Goal: Information Seeking & Learning: Learn about a topic

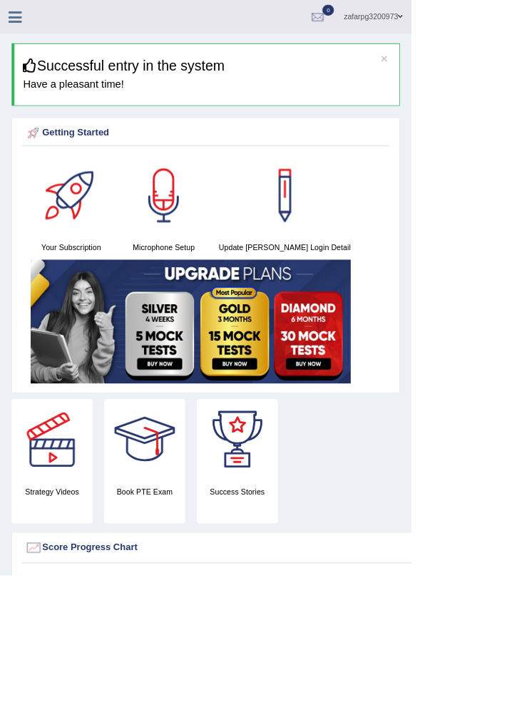
click at [14, 23] on icon at bounding box center [19, 20] width 16 height 19
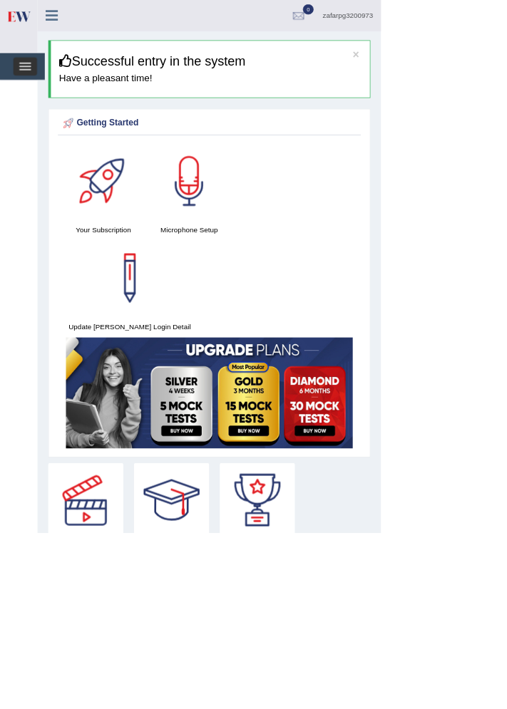
click at [33, 83] on span "button" at bounding box center [34, 83] width 16 height 1
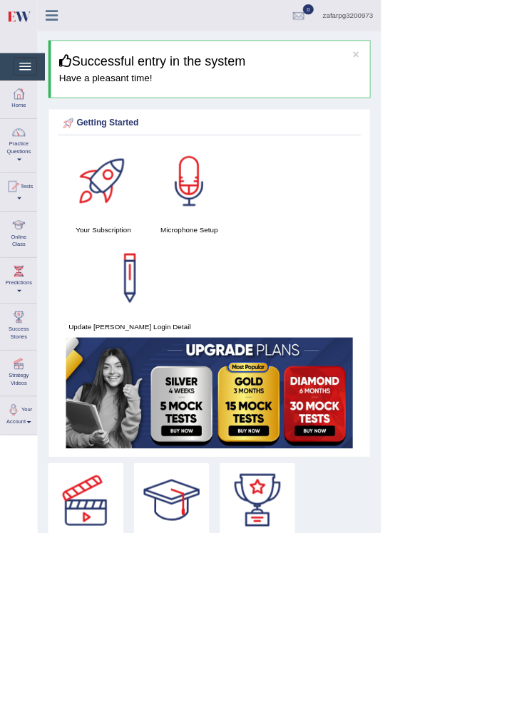
click at [15, 308] on div at bounding box center [24, 299] width 21 height 21
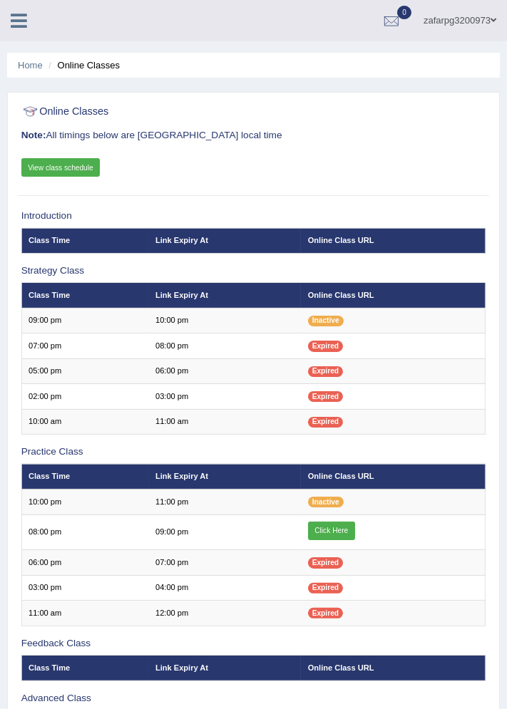
click at [334, 527] on link "Click Here" at bounding box center [331, 531] width 47 height 19
click at [63, 168] on link "View class schedule" at bounding box center [60, 167] width 79 height 19
click at [326, 528] on link "Click Here" at bounding box center [331, 531] width 47 height 19
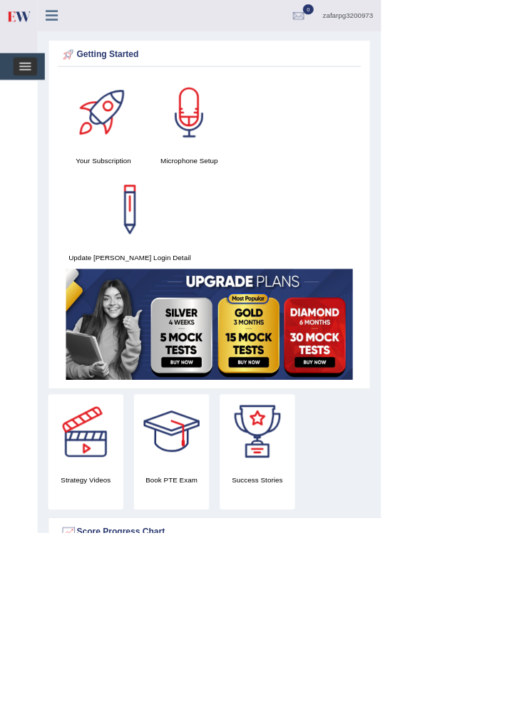
click at [33, 92] on span "button" at bounding box center [34, 92] width 16 height 1
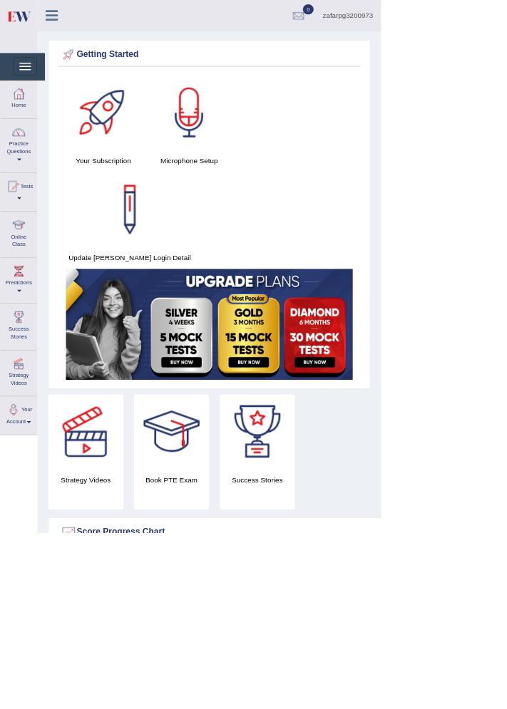
click at [19, 323] on link "Online Class" at bounding box center [25, 310] width 48 height 56
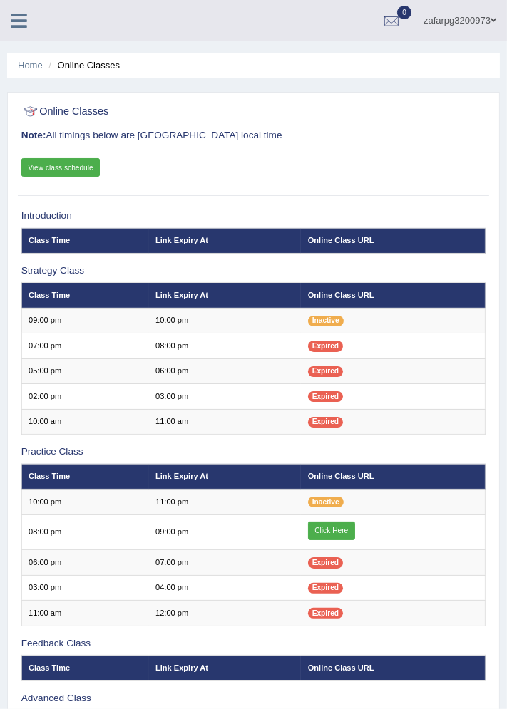
click at [60, 164] on link "View class schedule" at bounding box center [60, 167] width 79 height 19
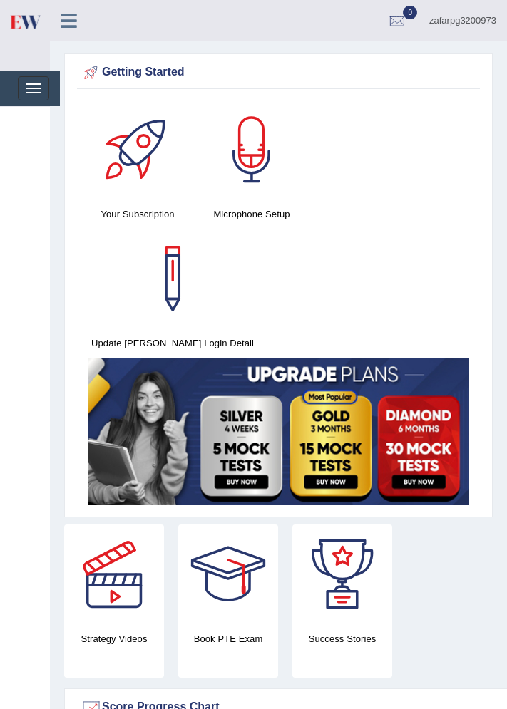
click at [28, 31] on img at bounding box center [25, 21] width 32 height 29
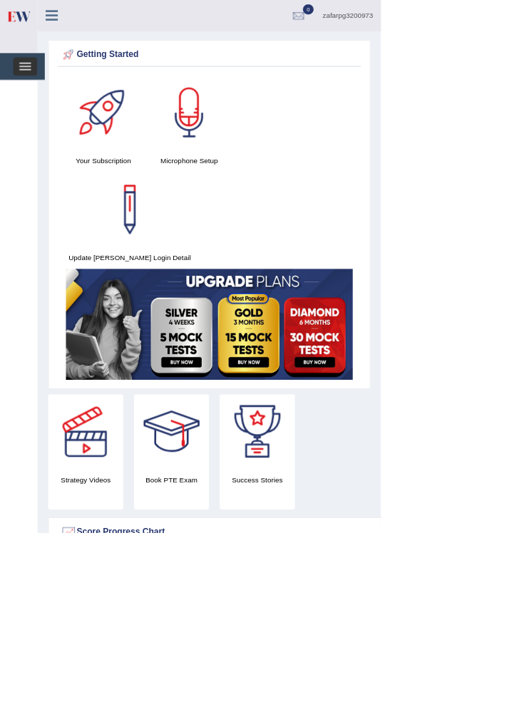
click at [33, 92] on span "button" at bounding box center [34, 92] width 16 height 1
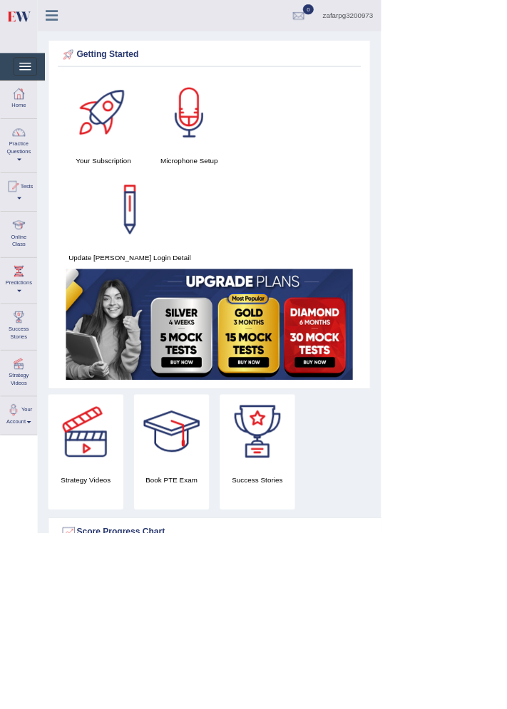
click at [20, 200] on link "Practice Questions" at bounding box center [25, 191] width 48 height 67
click at [24, 220] on div at bounding box center [253, 354] width 507 height 709
click at [26, 212] on span at bounding box center [26, 212] width 6 height 3
click at [23, 215] on div at bounding box center [253, 354] width 507 height 709
click at [12, 208] on link "Practice Questions" at bounding box center [25, 191] width 48 height 67
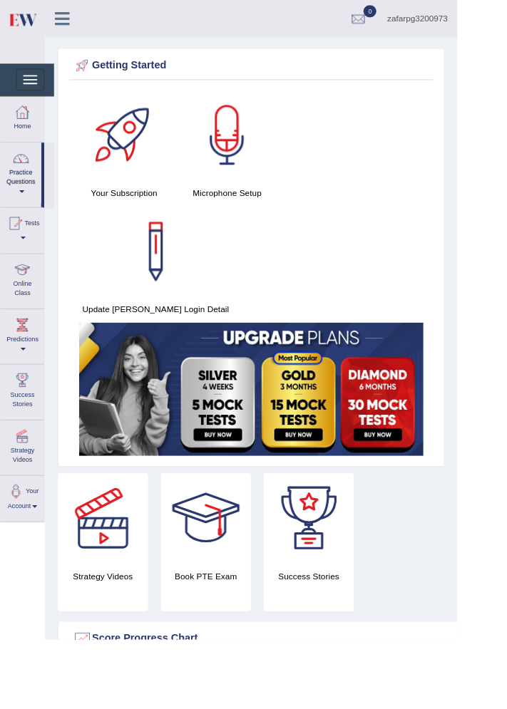
click at [21, 171] on div at bounding box center [253, 354] width 507 height 709
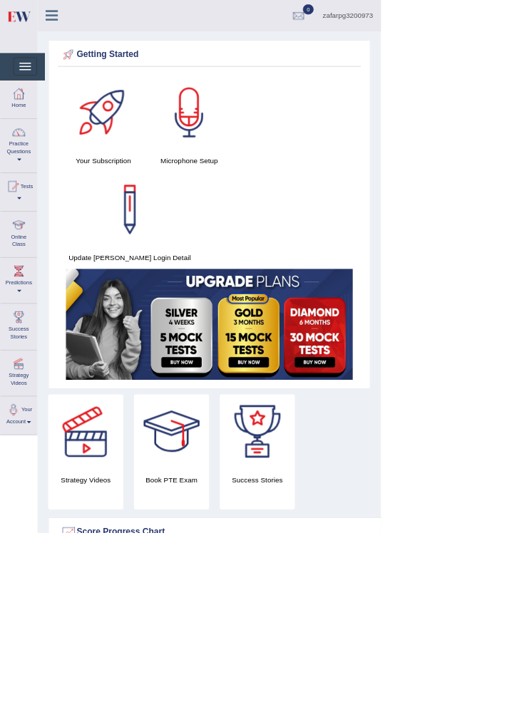
click at [27, 237] on div at bounding box center [16, 247] width 21 height 21
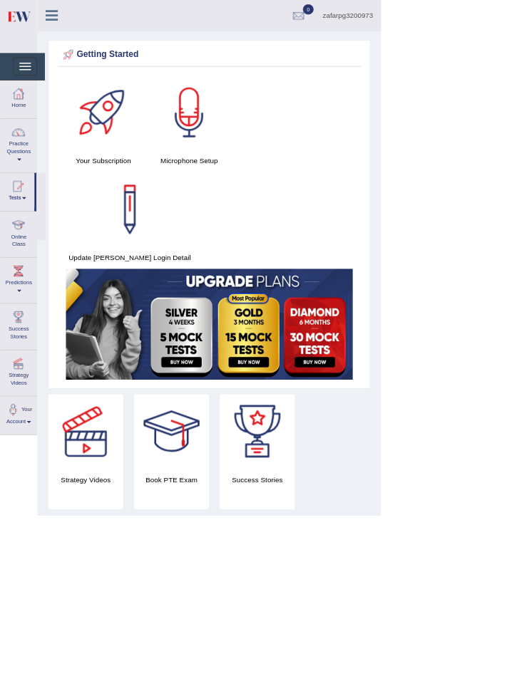
click at [16, 187] on div at bounding box center [253, 343] width 507 height 686
click at [26, 212] on span at bounding box center [26, 212] width 6 height 3
click at [17, 166] on div at bounding box center [253, 343] width 507 height 686
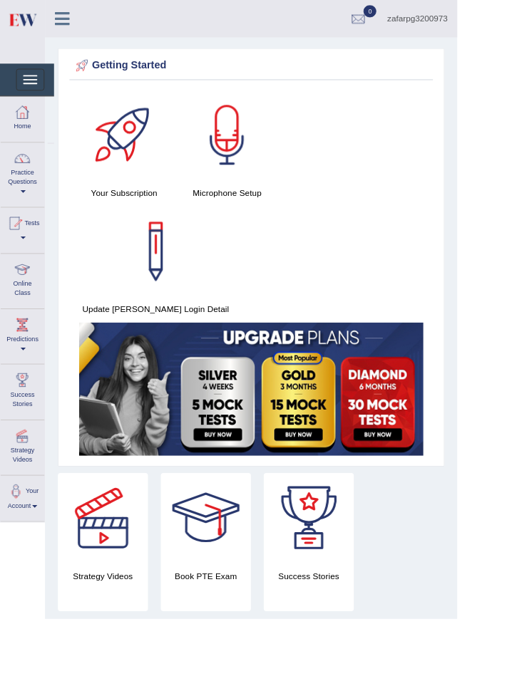
click at [28, 211] on span at bounding box center [26, 212] width 6 height 3
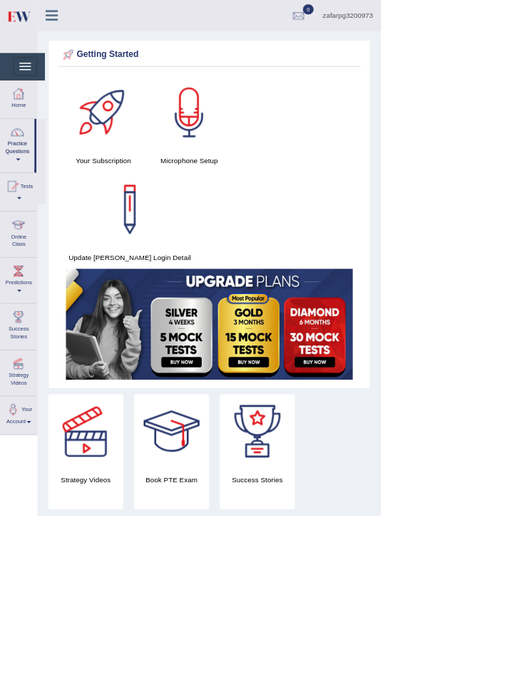
click at [16, 200] on div at bounding box center [253, 343] width 507 height 686
click at [26, 212] on span at bounding box center [26, 212] width 6 height 3
click at [31, 269] on div at bounding box center [253, 343] width 507 height 686
click at [24, 130] on div at bounding box center [24, 124] width 21 height 21
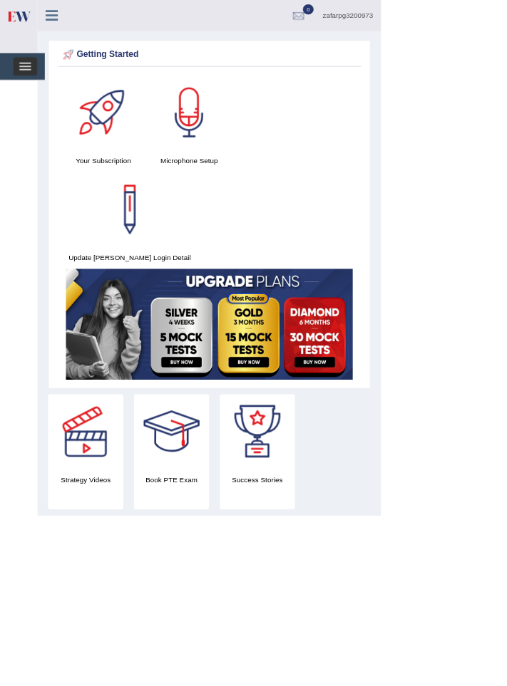
click at [36, 92] on span "button" at bounding box center [34, 92] width 16 height 1
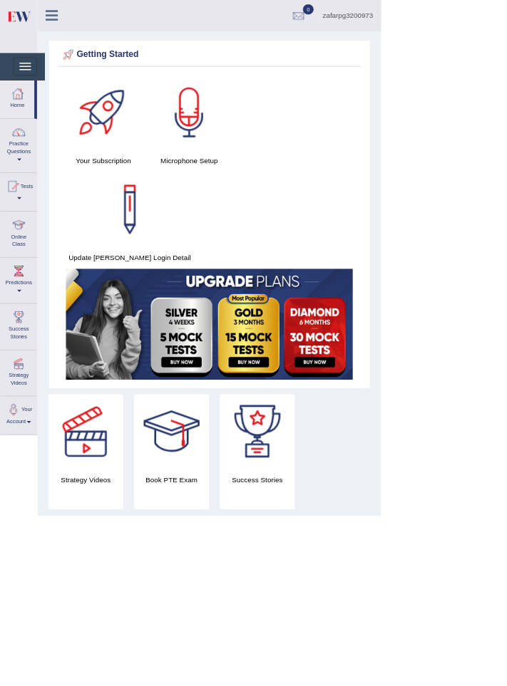
click at [29, 263] on span at bounding box center [26, 263] width 6 height 3
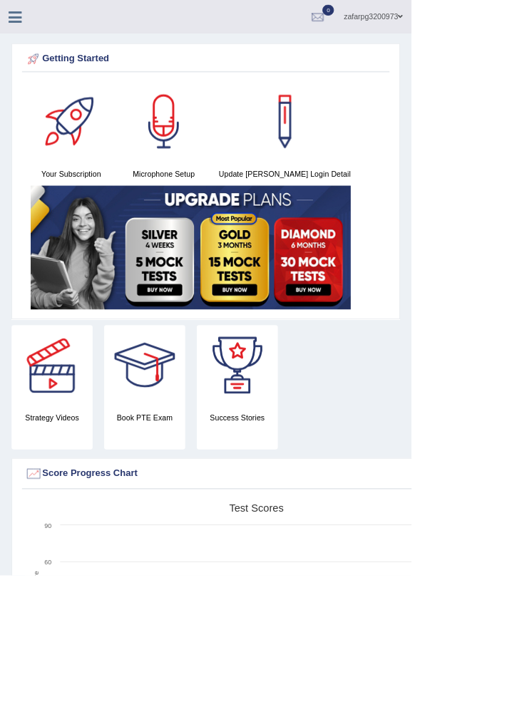
click at [11, 22] on icon at bounding box center [19, 20] width 16 height 19
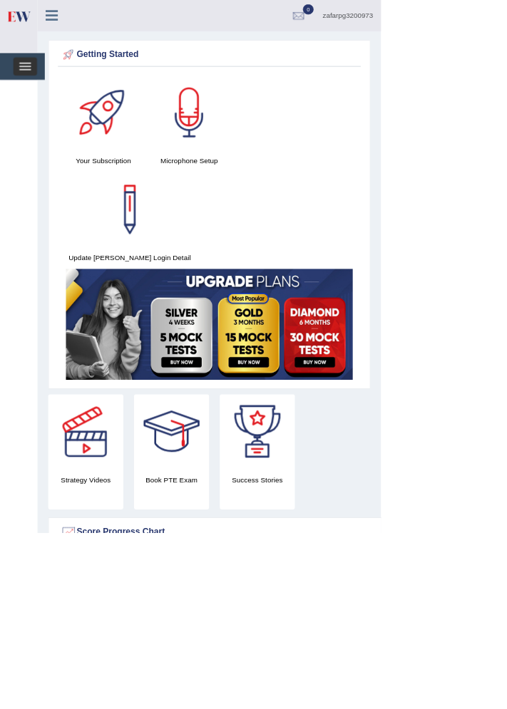
click at [33, 88] on span "button" at bounding box center [34, 88] width 16 height 1
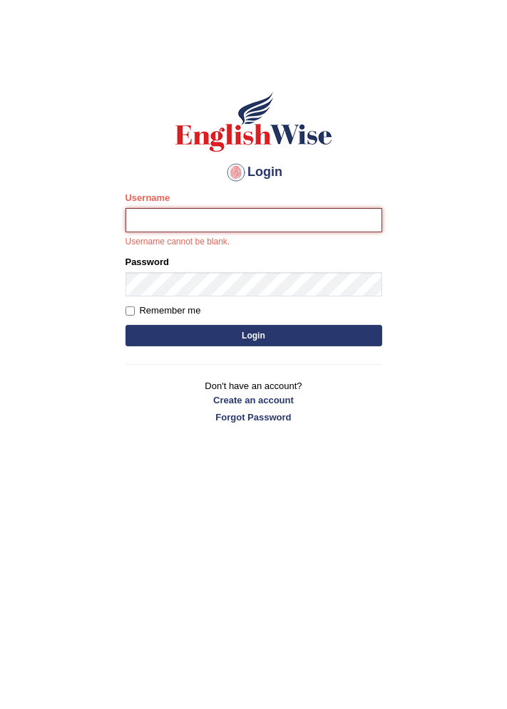
type input "zafarpg3200973"
click at [125, 325] on button "Login" at bounding box center [253, 335] width 257 height 21
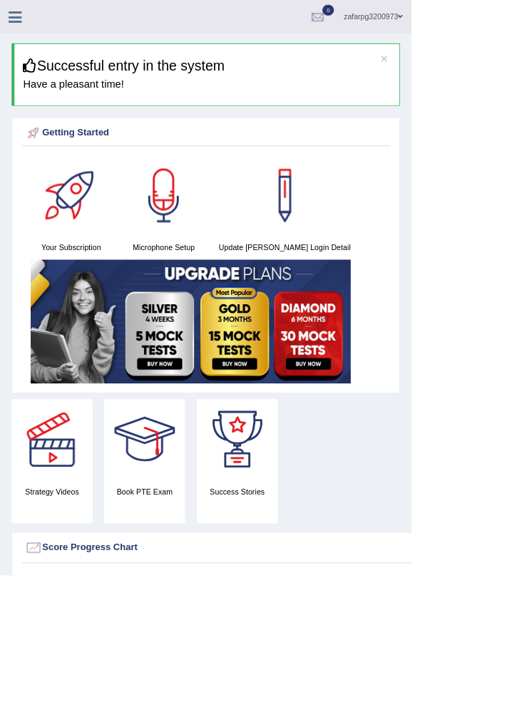
click at [19, 21] on icon at bounding box center [19, 20] width 16 height 19
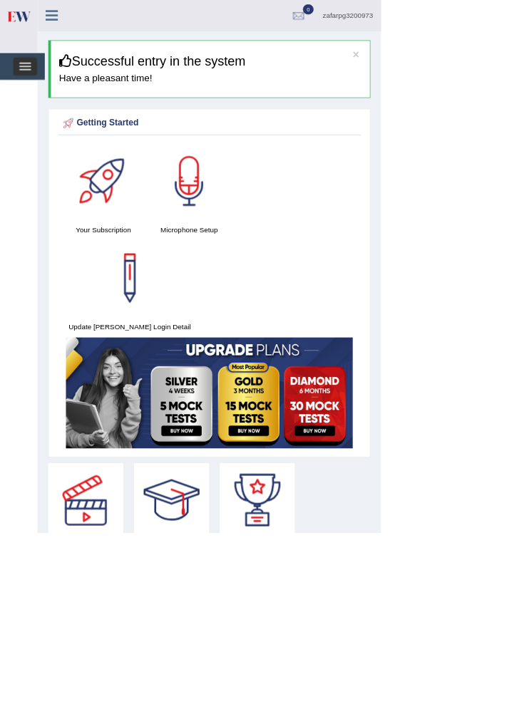
click at [33, 92] on span "button" at bounding box center [34, 92] width 16 height 1
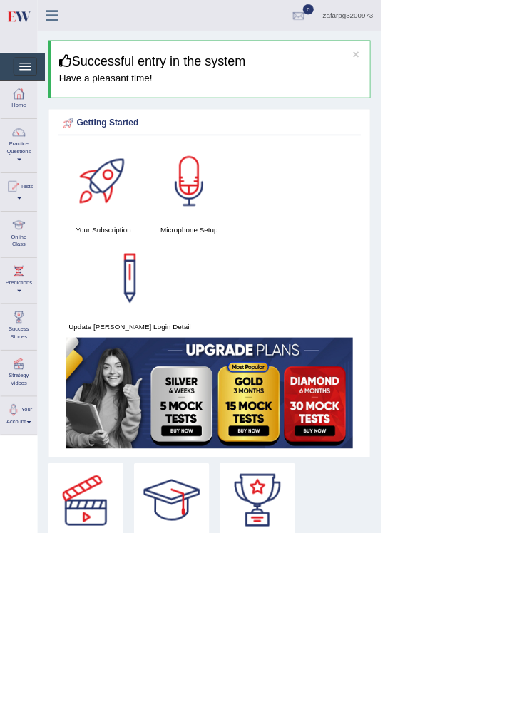
click at [22, 308] on div at bounding box center [24, 299] width 21 height 21
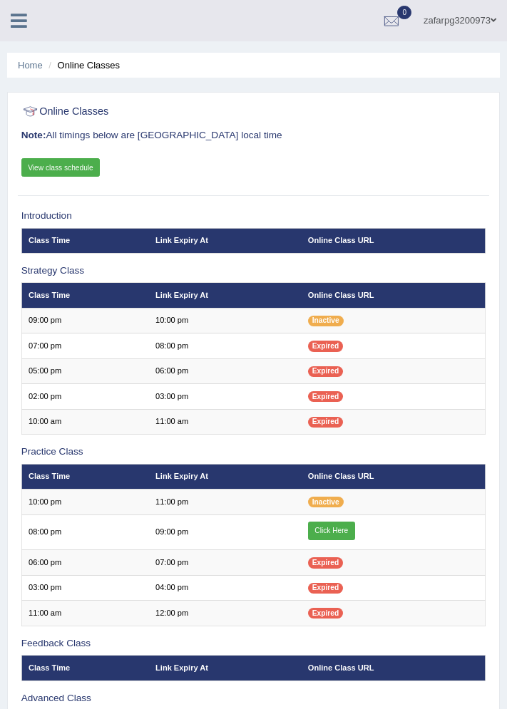
click at [57, 168] on link "View class schedule" at bounding box center [60, 167] width 79 height 19
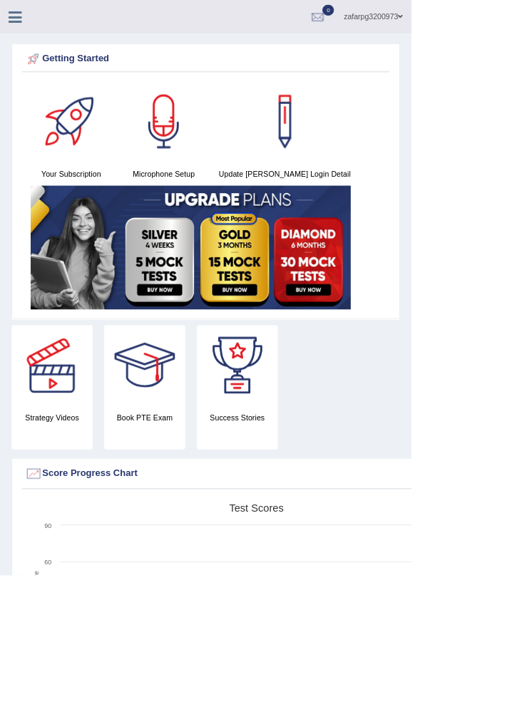
click at [20, 14] on icon at bounding box center [19, 20] width 16 height 19
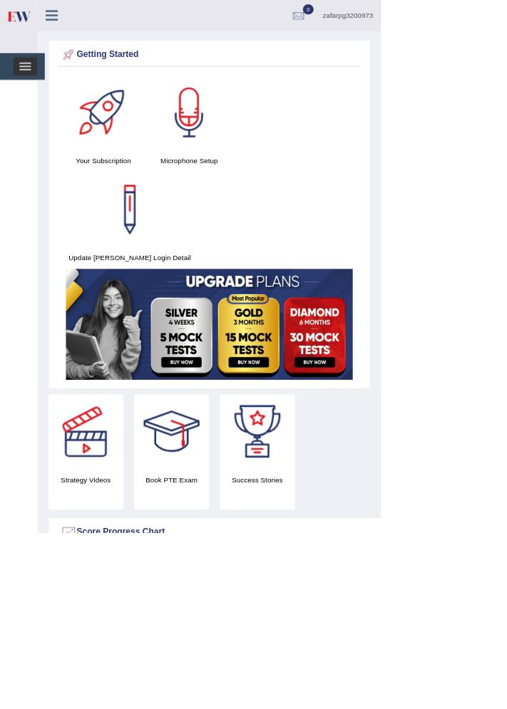
click at [39, 83] on span "button" at bounding box center [34, 83] width 16 height 1
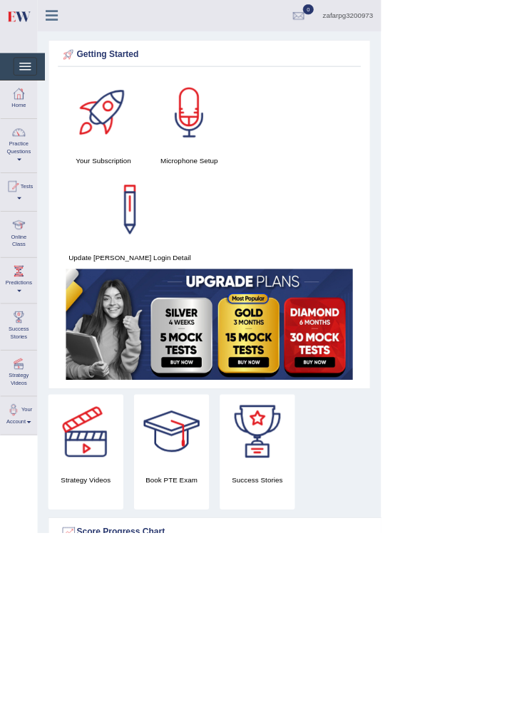
click at [24, 319] on link "Online Class" at bounding box center [25, 310] width 48 height 56
click at [21, 304] on div at bounding box center [23, 299] width 21 height 21
click at [25, 254] on div at bounding box center [16, 247] width 21 height 21
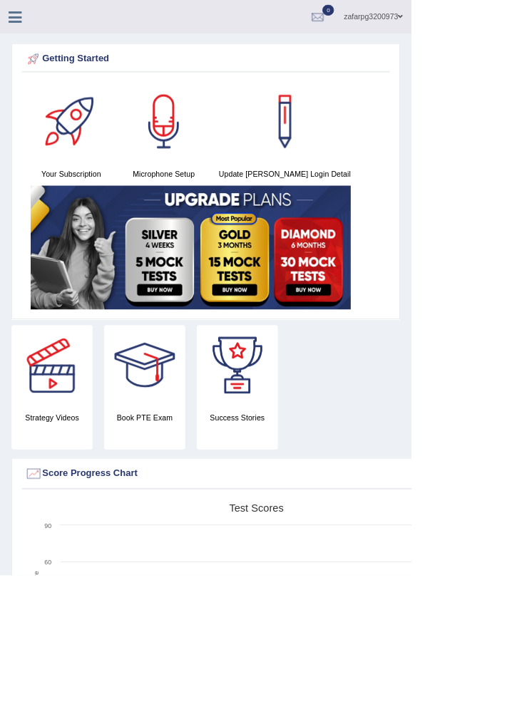
click at [24, 20] on icon at bounding box center [19, 20] width 16 height 19
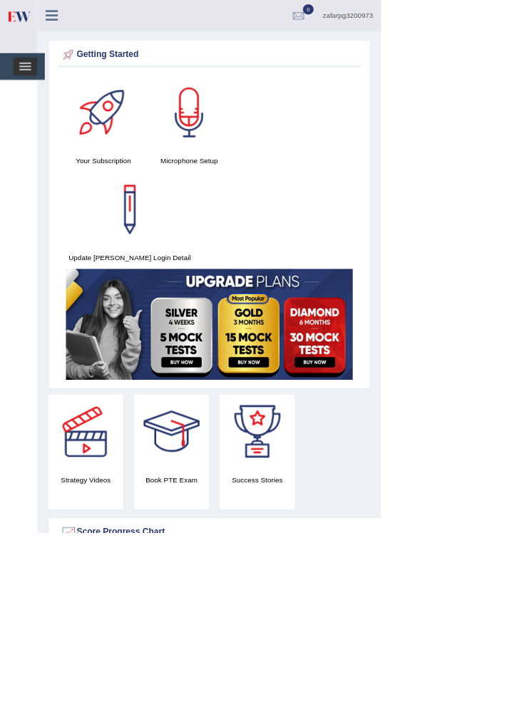
click at [33, 93] on span "button" at bounding box center [34, 92] width 16 height 1
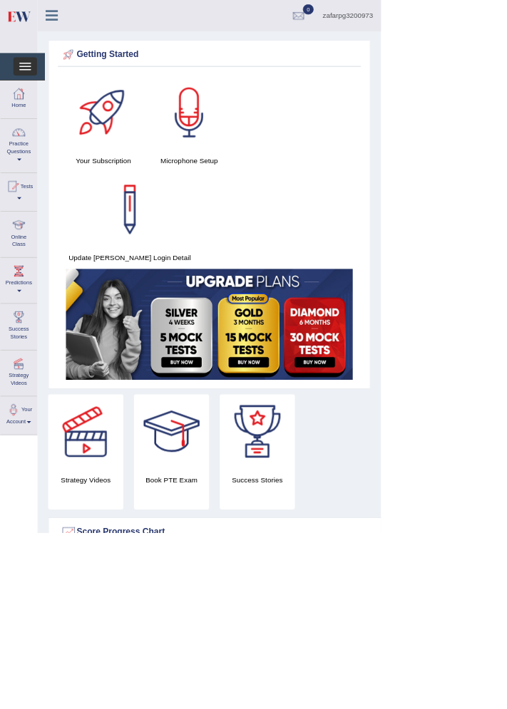
click at [35, 92] on span "button" at bounding box center [34, 92] width 16 height 1
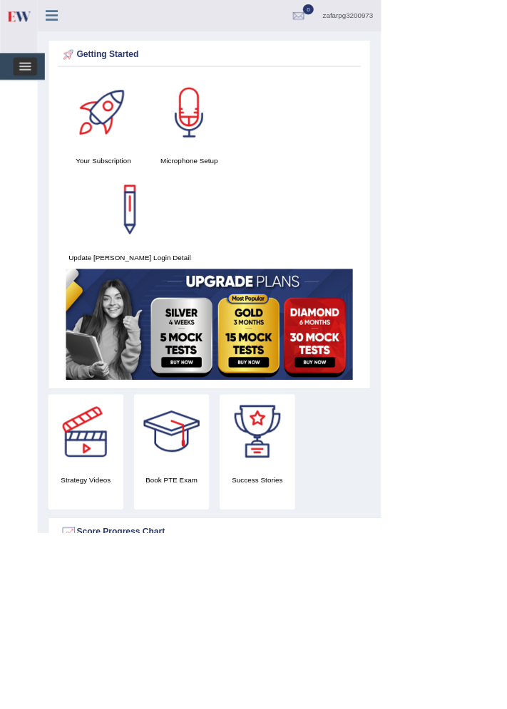
click at [34, 92] on span "button" at bounding box center [34, 92] width 16 height 1
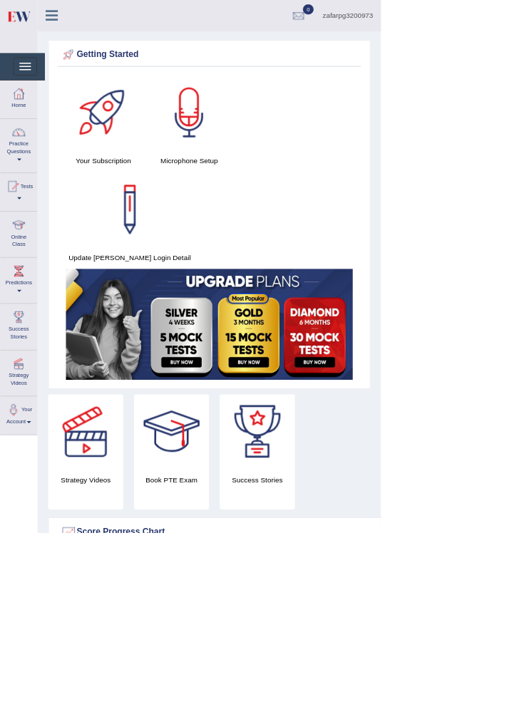
click at [26, 305] on div at bounding box center [24, 299] width 21 height 21
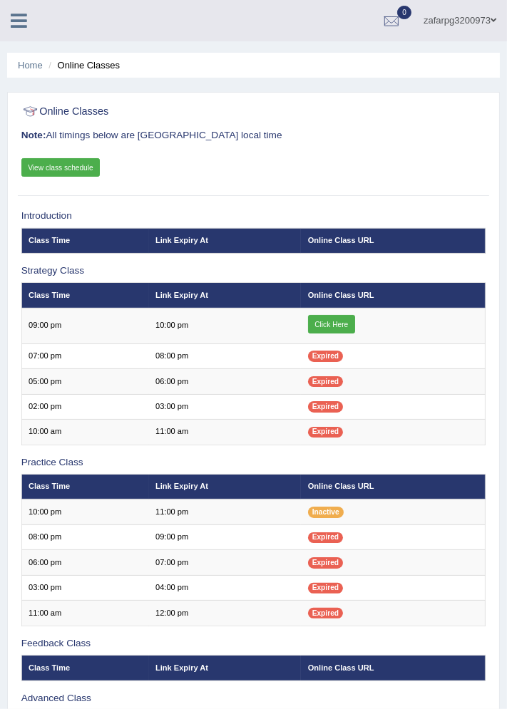
click at [334, 324] on link "Click Here" at bounding box center [331, 324] width 47 height 19
